Goal: Register for event/course

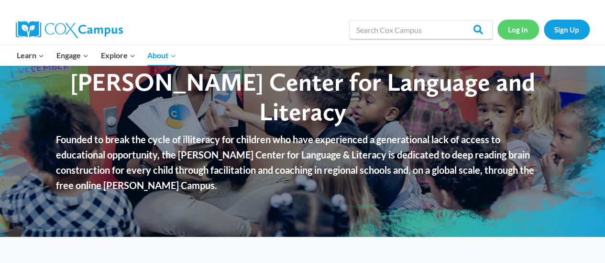
scroll to position [48, 0]
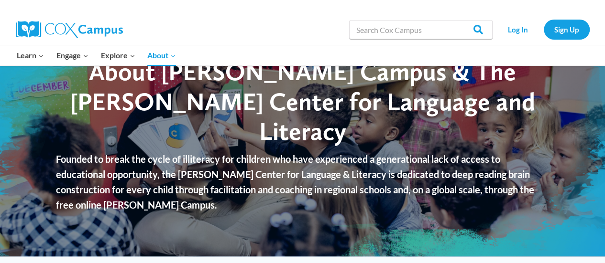
click at [272, 21] on div "Search in [URL][DOMAIN_NAME] Search Search Log In Sign Up" at bounding box center [413, 29] width 354 height 31
click at [521, 28] on link "Log In" at bounding box center [518, 30] width 42 height 20
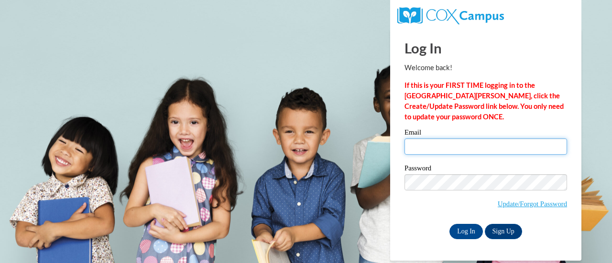
click at [414, 145] on input "Email" at bounding box center [485, 147] width 163 height 16
type input "jennifer.saxon@haralson.k12.ga.us"
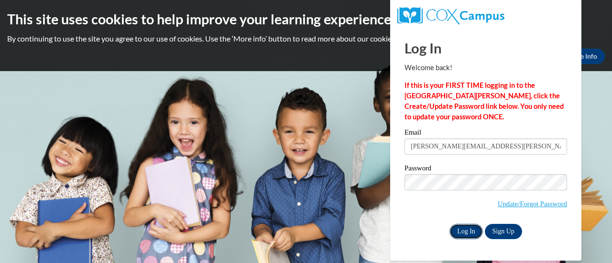
click at [472, 229] on input "Log In" at bounding box center [465, 231] width 33 height 15
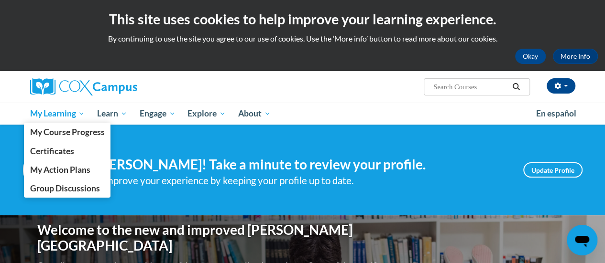
click at [74, 110] on span "My Learning" at bounding box center [57, 113] width 55 height 11
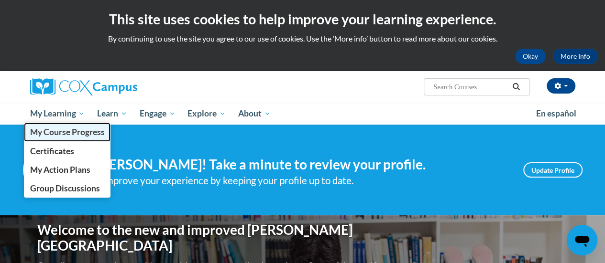
click at [83, 131] on span "My Course Progress" at bounding box center [67, 132] width 75 height 10
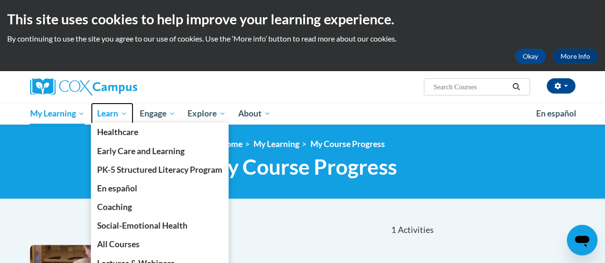
click at [123, 114] on span "Learn" at bounding box center [112, 113] width 30 height 11
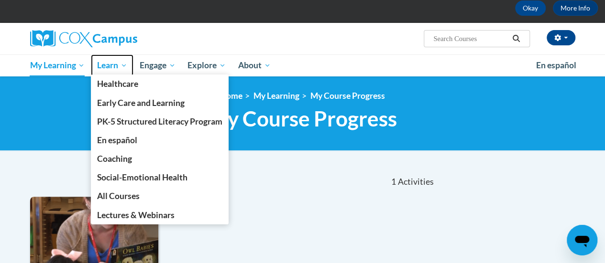
scroll to position [96, 0]
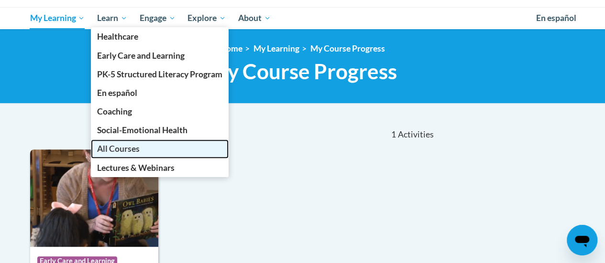
click at [114, 150] on span "All Courses" at bounding box center [118, 149] width 43 height 10
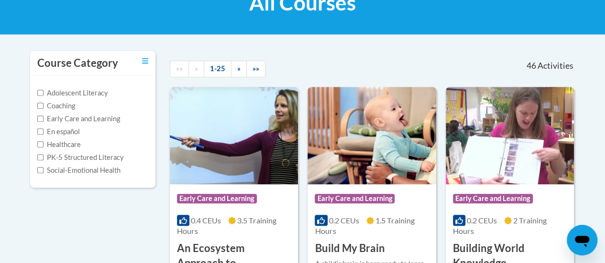
scroll to position [143, 0]
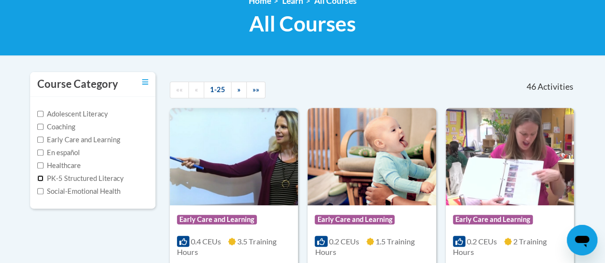
click at [40, 177] on input "PK-5 Structured Literacy" at bounding box center [40, 178] width 6 height 6
checkbox input "true"
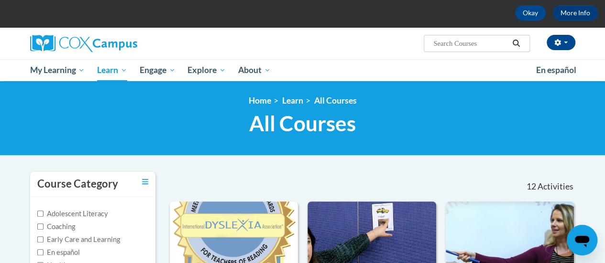
scroll to position [91, 0]
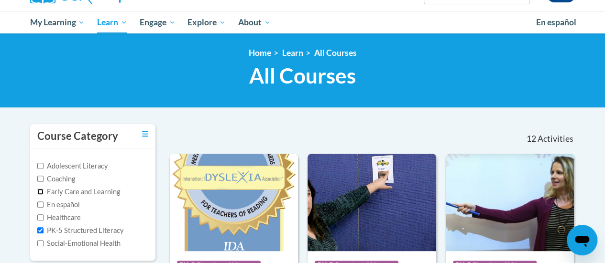
click at [39, 189] on input "Early Care and Learning" at bounding box center [40, 192] width 6 height 6
checkbox input "true"
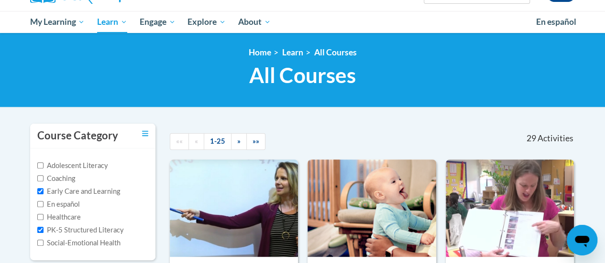
scroll to position [96, 0]
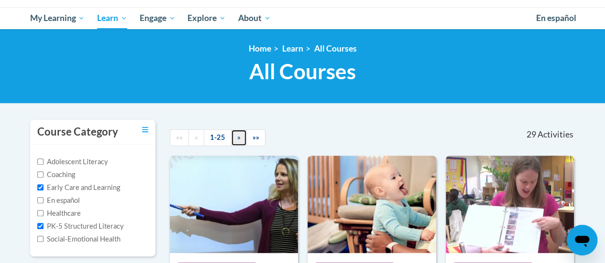
click at [237, 135] on span "»" at bounding box center [238, 137] width 3 height 8
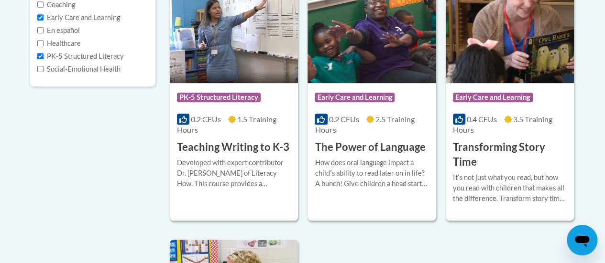
scroll to position [287, 0]
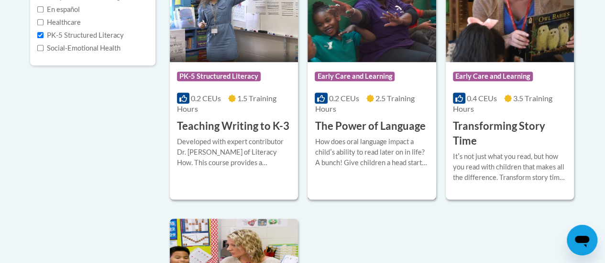
click at [367, 123] on h3 "The Power of Language" at bounding box center [370, 126] width 110 height 15
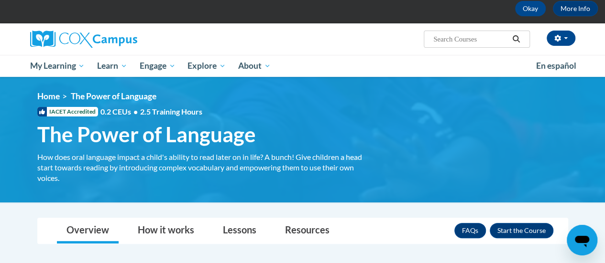
scroll to position [96, 0]
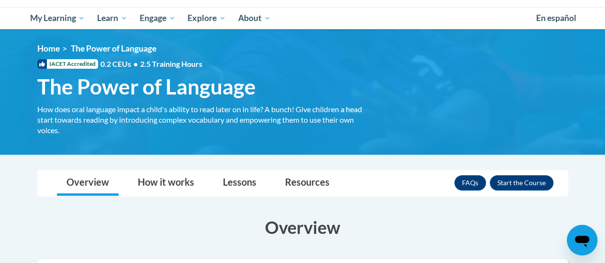
click at [367, 123] on div "How does oral language impact a child's ability to read later on in life? A bun…" at bounding box center [202, 120] width 344 height 32
click at [605, 168] on html "This site uses cookies to help improve your learning experience. By continuing …" at bounding box center [302, 35] width 605 height 263
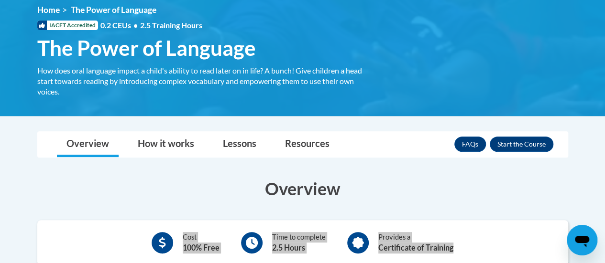
scroll to position [143, 0]
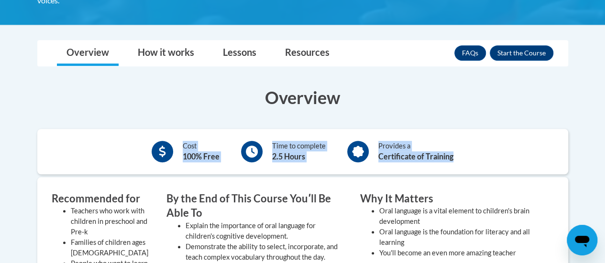
scroll to position [225, 0]
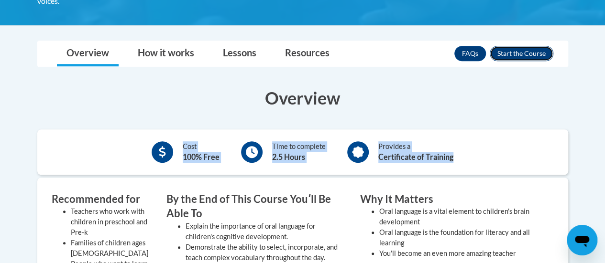
click at [522, 52] on button "Enroll" at bounding box center [522, 53] width 64 height 15
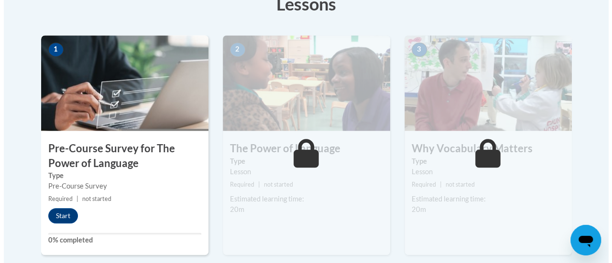
scroll to position [287, 0]
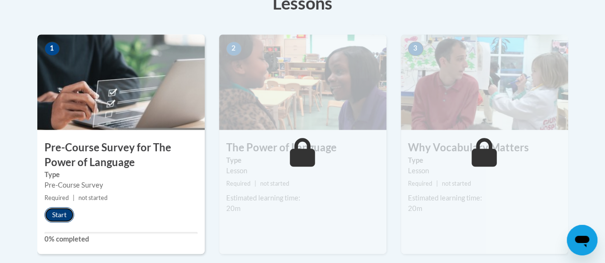
click at [60, 215] on button "Start" at bounding box center [59, 214] width 30 height 15
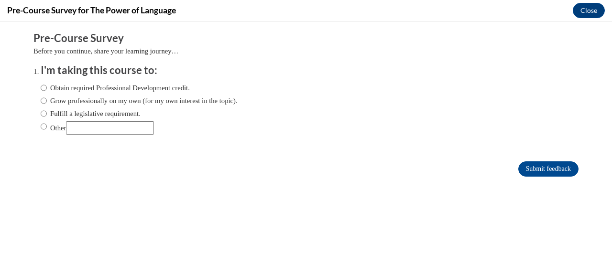
scroll to position [0, 0]
click at [41, 126] on input "Other" at bounding box center [44, 126] width 6 height 11
radio input "true"
click at [74, 127] on input "Other" at bounding box center [110, 127] width 88 height 13
type input "Required by my Employer"
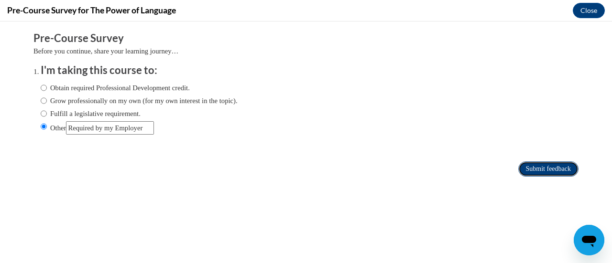
click at [560, 170] on input "Submit feedback" at bounding box center [548, 169] width 60 height 15
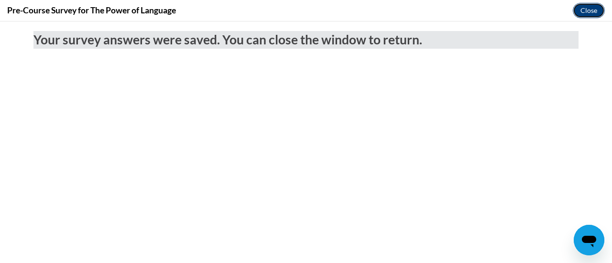
click at [593, 7] on button "Close" at bounding box center [589, 10] width 32 height 15
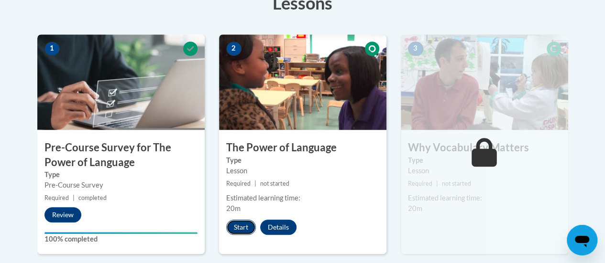
click at [237, 229] on button "Start" at bounding box center [241, 227] width 30 height 15
